Goal: Information Seeking & Learning: Check status

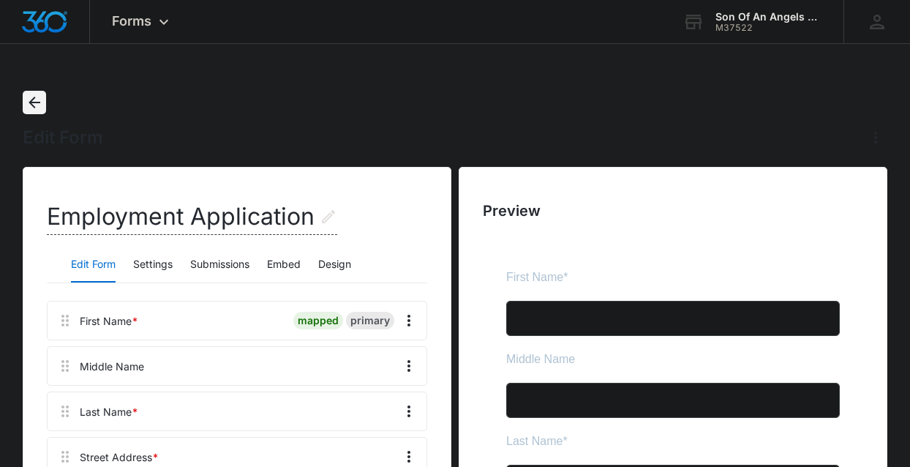
click at [37, 107] on icon "Back" at bounding box center [35, 103] width 18 height 18
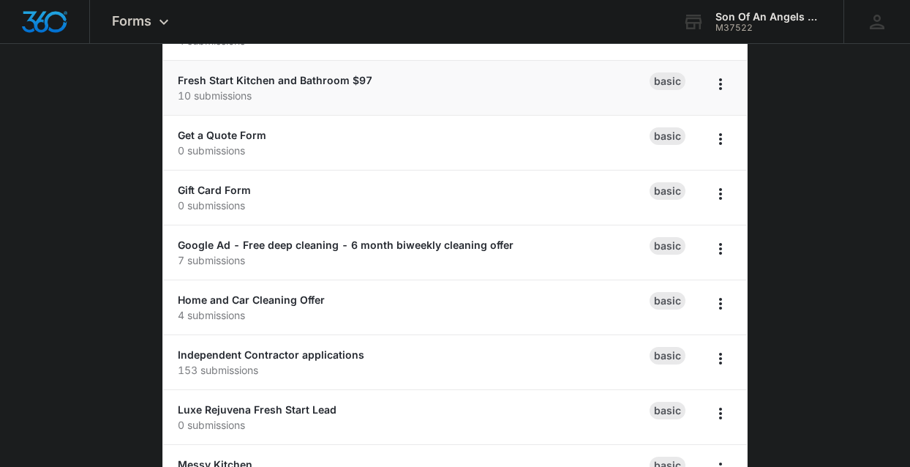
scroll to position [512, 0]
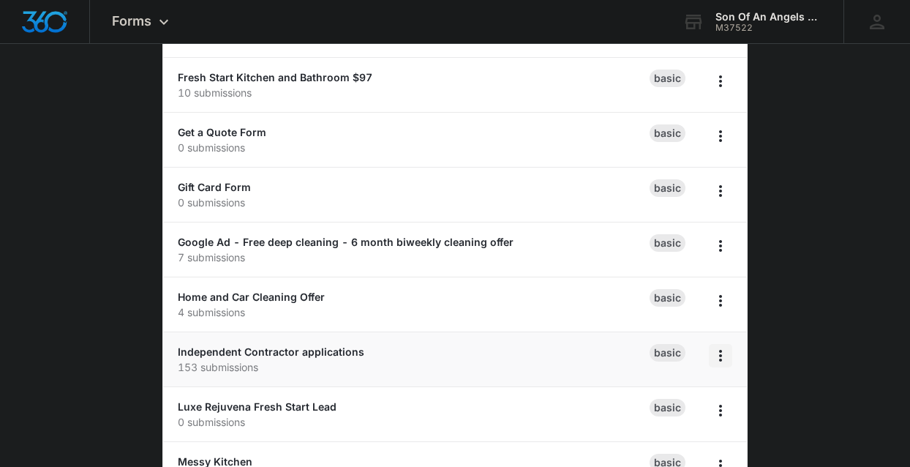
click at [724, 351] on icon "Overflow Menu" at bounding box center [721, 356] width 18 height 18
click at [266, 345] on link "Independent Contractor applications" at bounding box center [271, 351] width 186 height 12
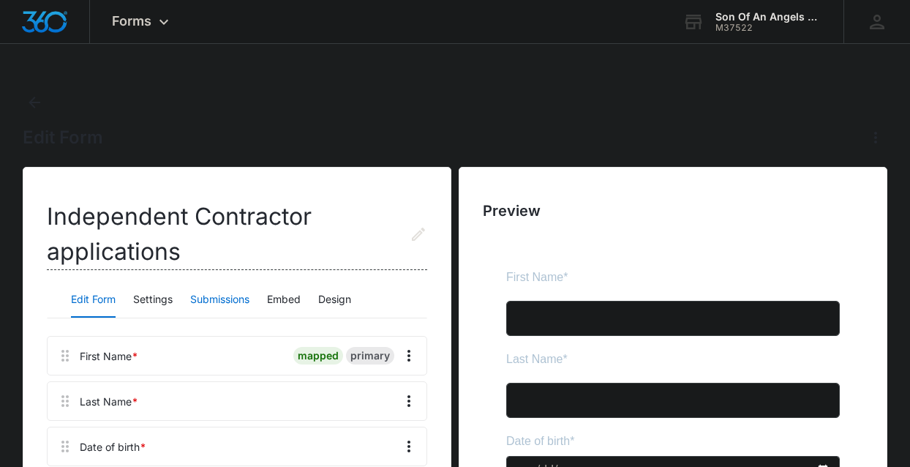
click at [221, 297] on button "Submissions" at bounding box center [219, 299] width 59 height 35
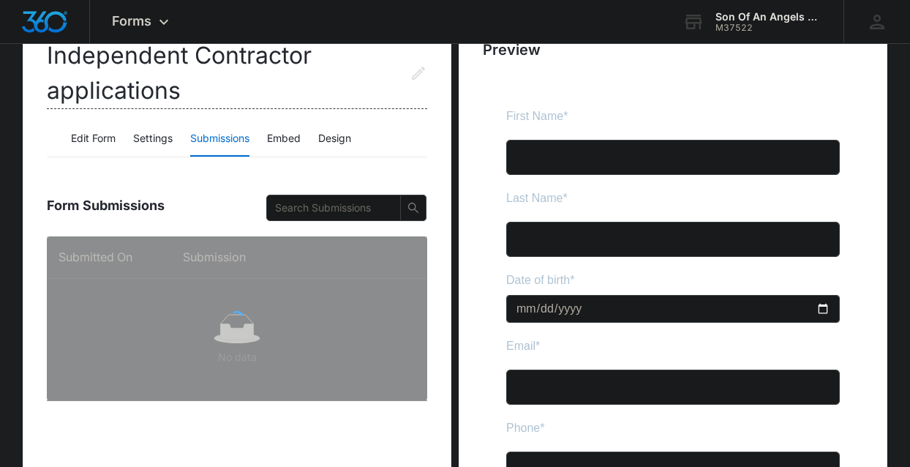
scroll to position [252, 0]
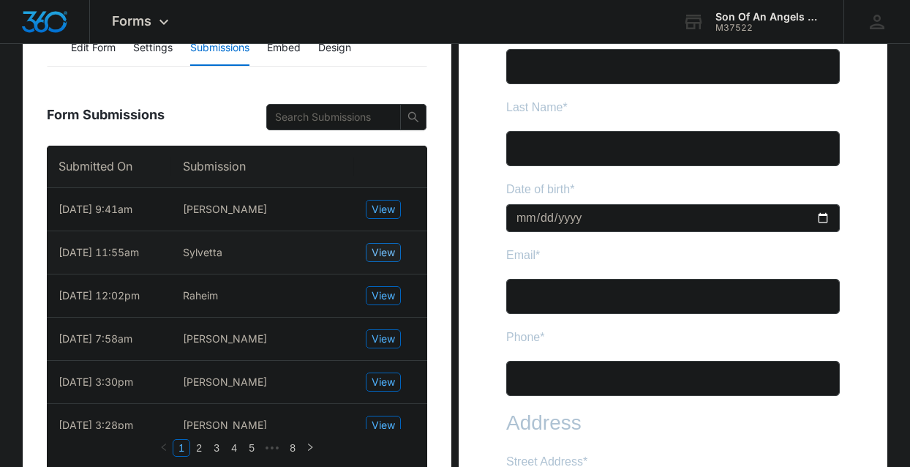
click at [392, 251] on span "View" at bounding box center [383, 252] width 23 height 16
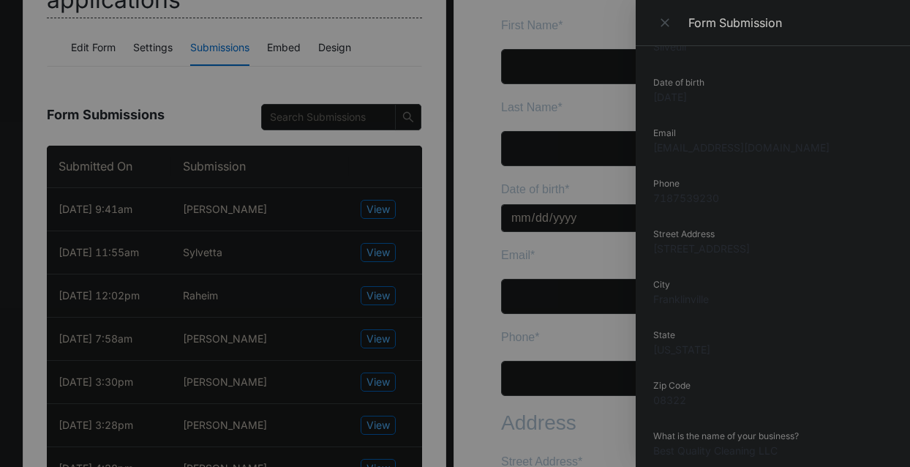
scroll to position [132, 0]
click at [705, 251] on dd "[STREET_ADDRESS]" at bounding box center [772, 245] width 239 height 15
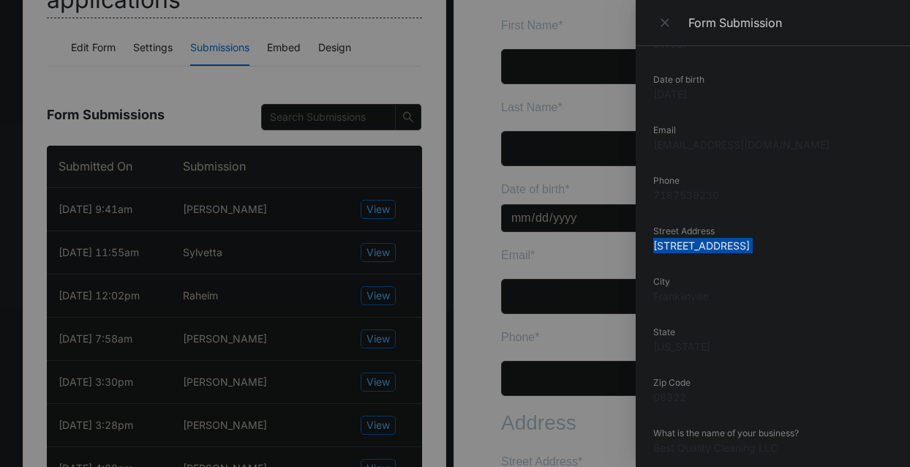
copy dd "[STREET_ADDRESS]"
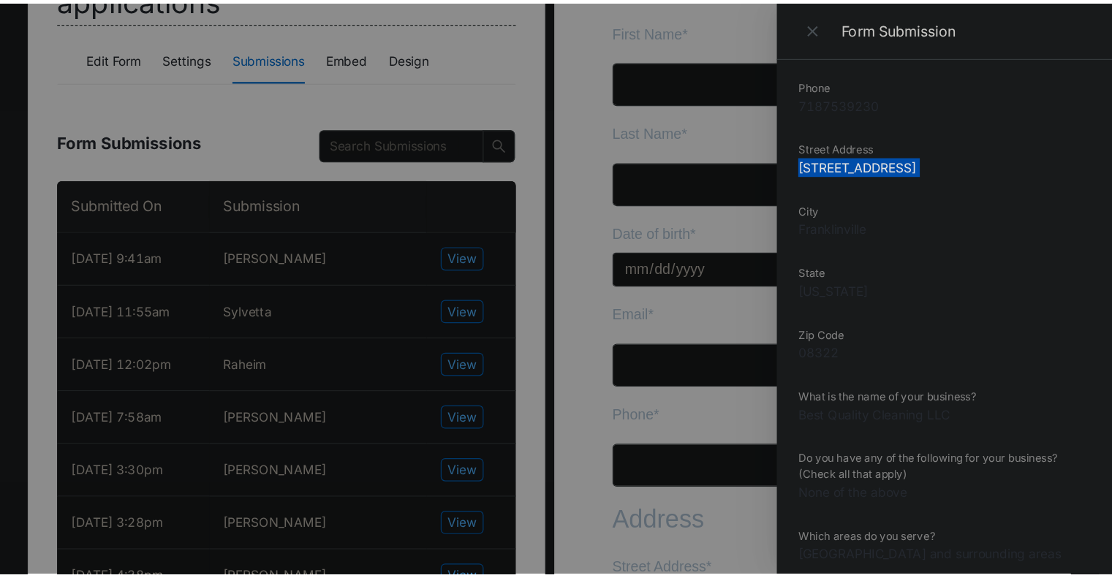
scroll to position [243, 0]
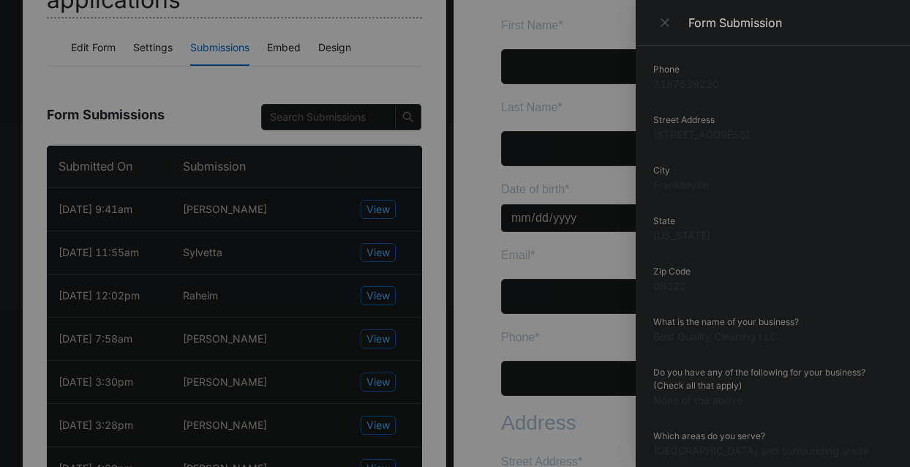
click at [699, 239] on dd "[US_STATE]" at bounding box center [772, 234] width 239 height 15
copy dd "[US_STATE]"
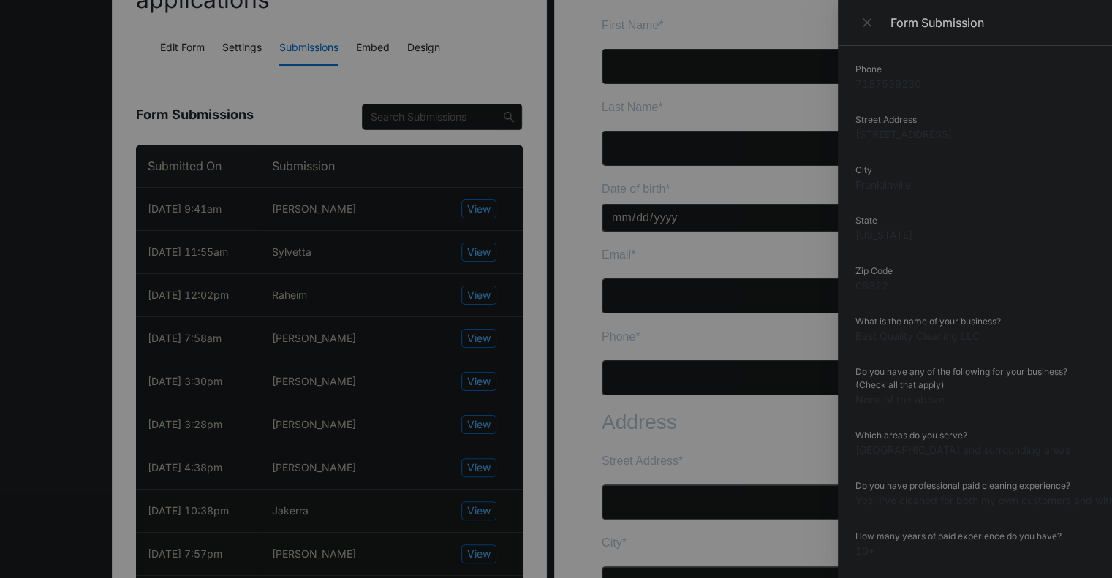
click at [364, 271] on div at bounding box center [556, 289] width 1112 height 578
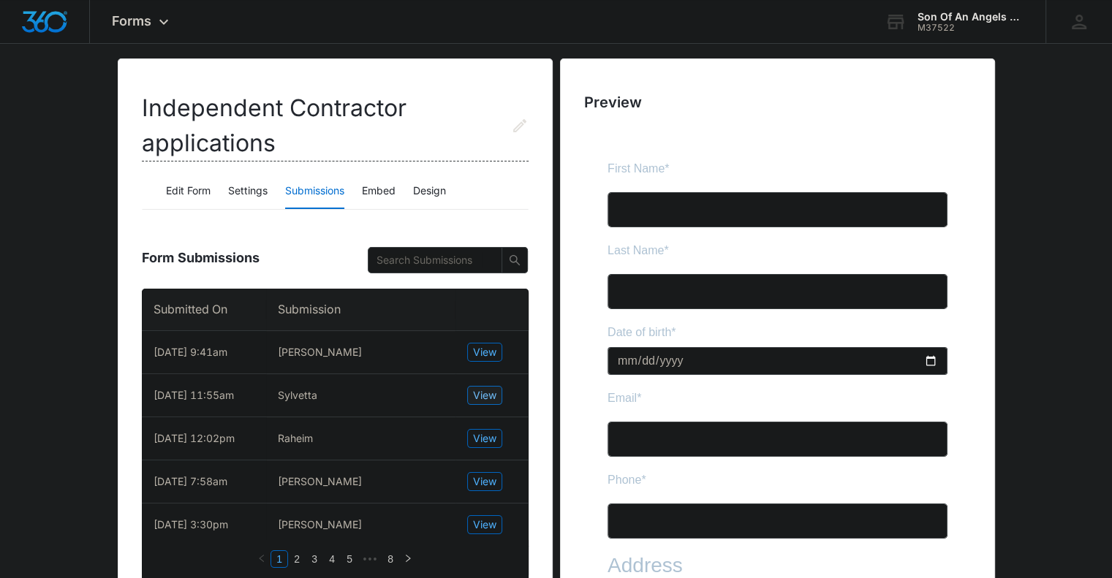
scroll to position [0, 0]
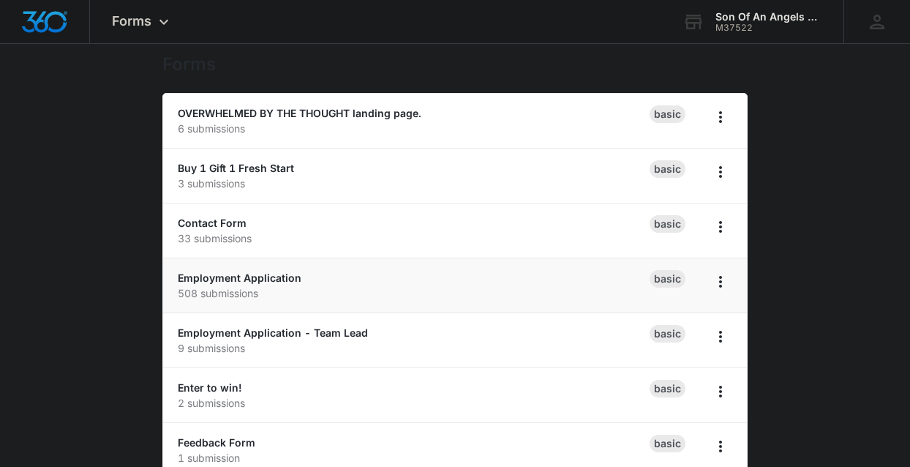
scroll to position [38, 0]
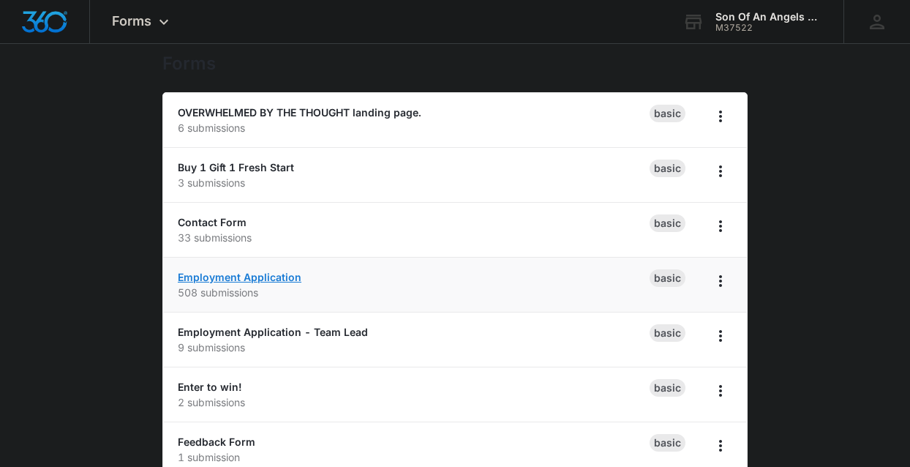
click at [271, 271] on link "Employment Application" at bounding box center [240, 277] width 124 height 12
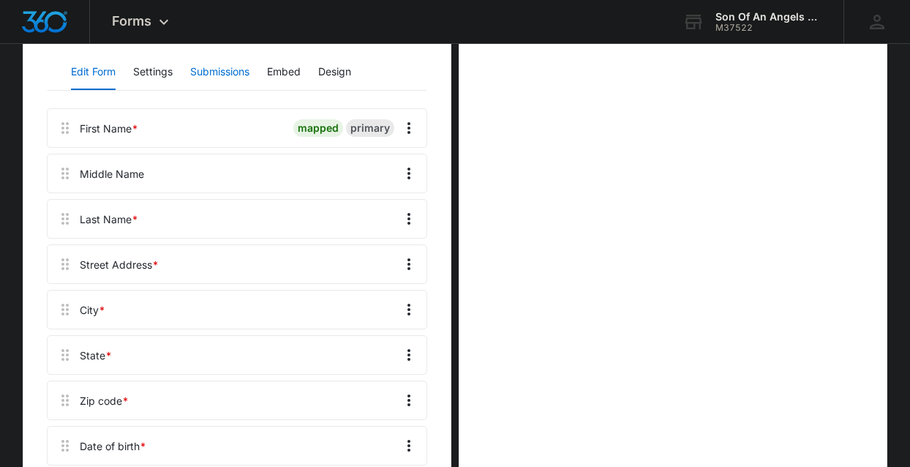
click at [230, 67] on button "Submissions" at bounding box center [219, 72] width 59 height 35
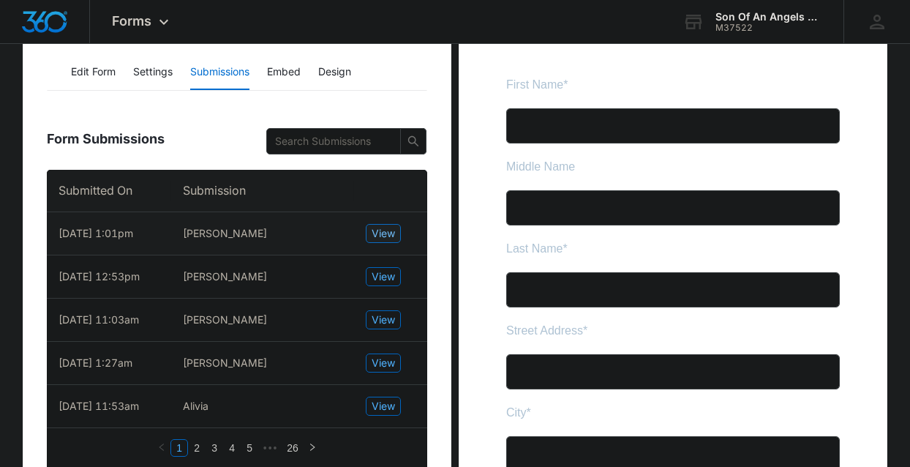
click at [373, 231] on span "View" at bounding box center [383, 233] width 23 height 16
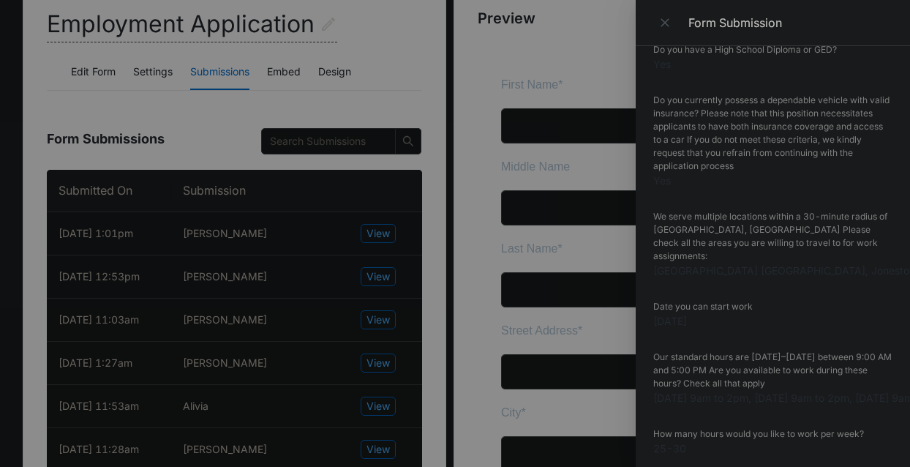
scroll to position [804, 0]
